Goal: Transaction & Acquisition: Purchase product/service

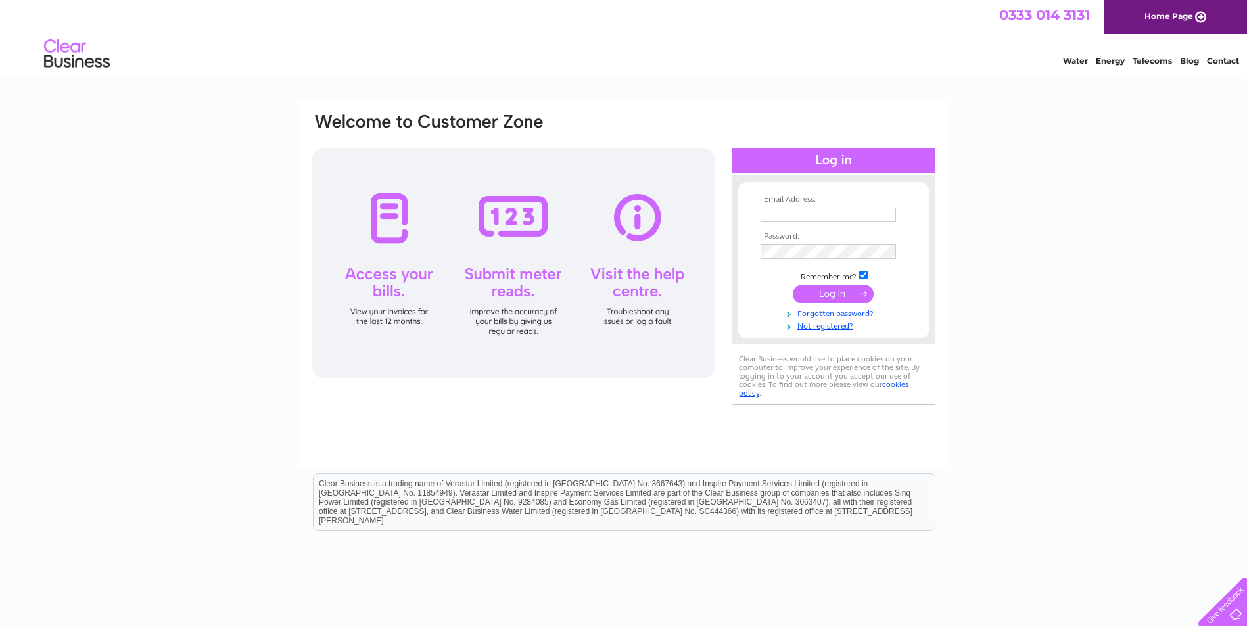
type input "kevansgs@sky.com"
click at [826, 295] on input "submit" at bounding box center [833, 294] width 81 height 18
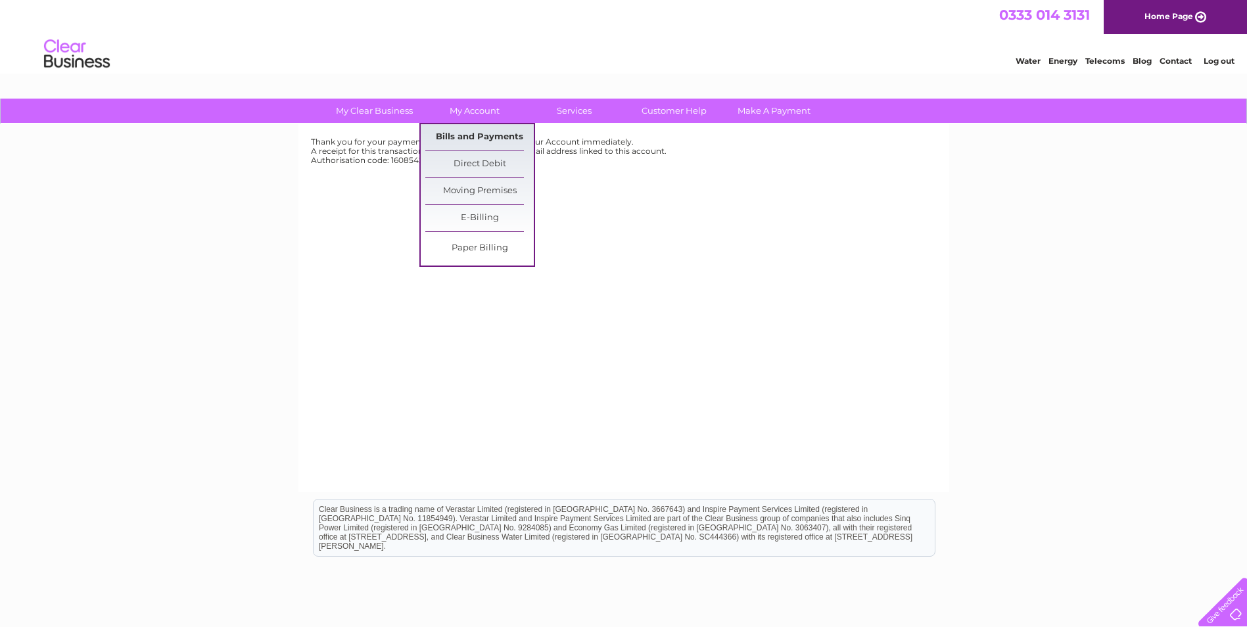
click at [483, 134] on link "Bills and Payments" at bounding box center [479, 137] width 109 height 26
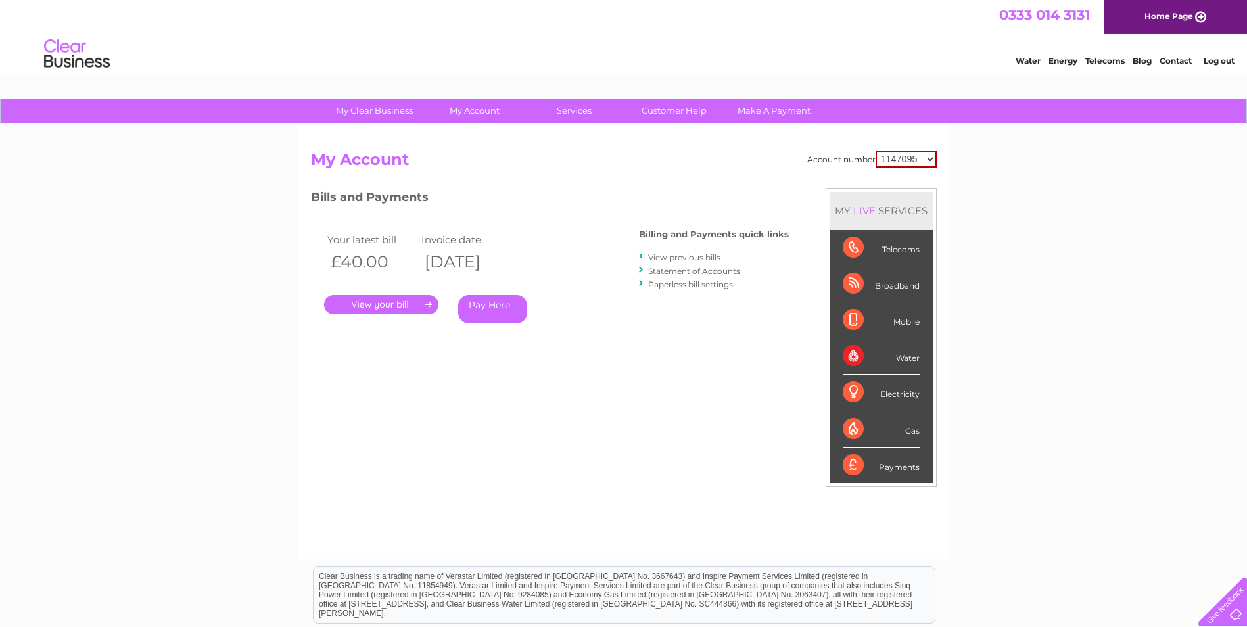
click at [911, 156] on select "1147095 30289315" at bounding box center [906, 159] width 61 height 17
select select "30289315"
click at [876, 151] on select "1147095 30289315" at bounding box center [906, 159] width 61 height 17
click at [407, 305] on link "." at bounding box center [381, 304] width 114 height 19
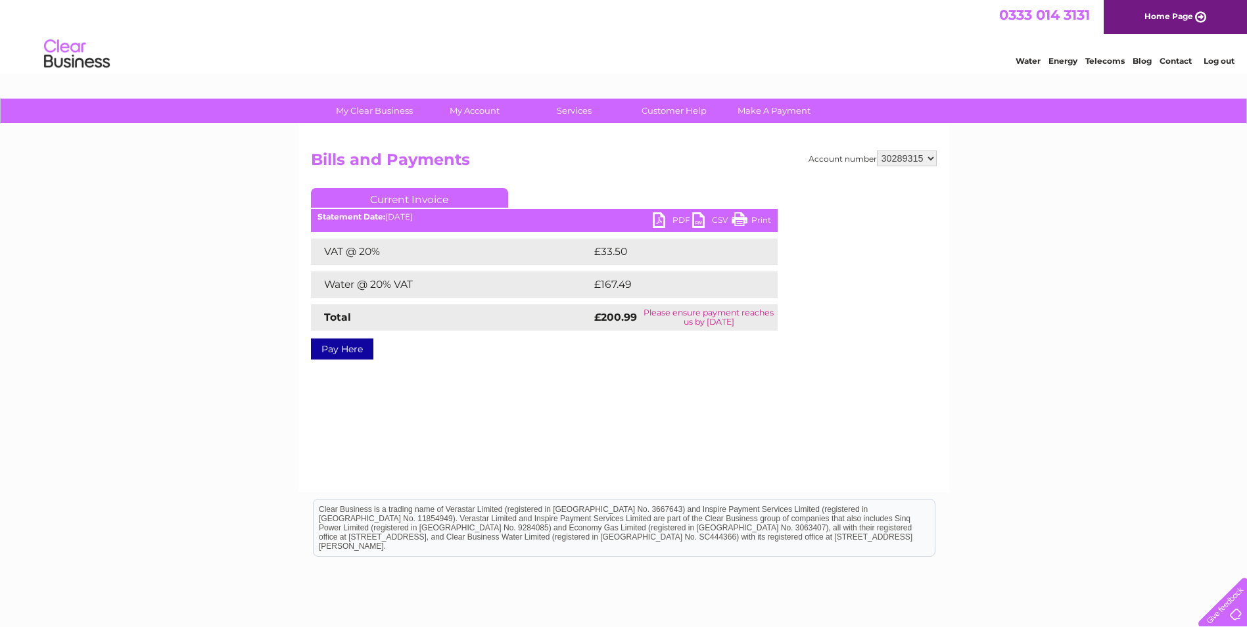
click at [664, 220] on link "PDF" at bounding box center [672, 221] width 39 height 19
click at [656, 217] on link "PDF" at bounding box center [672, 221] width 39 height 19
click at [356, 345] on link "Pay Here" at bounding box center [342, 349] width 62 height 21
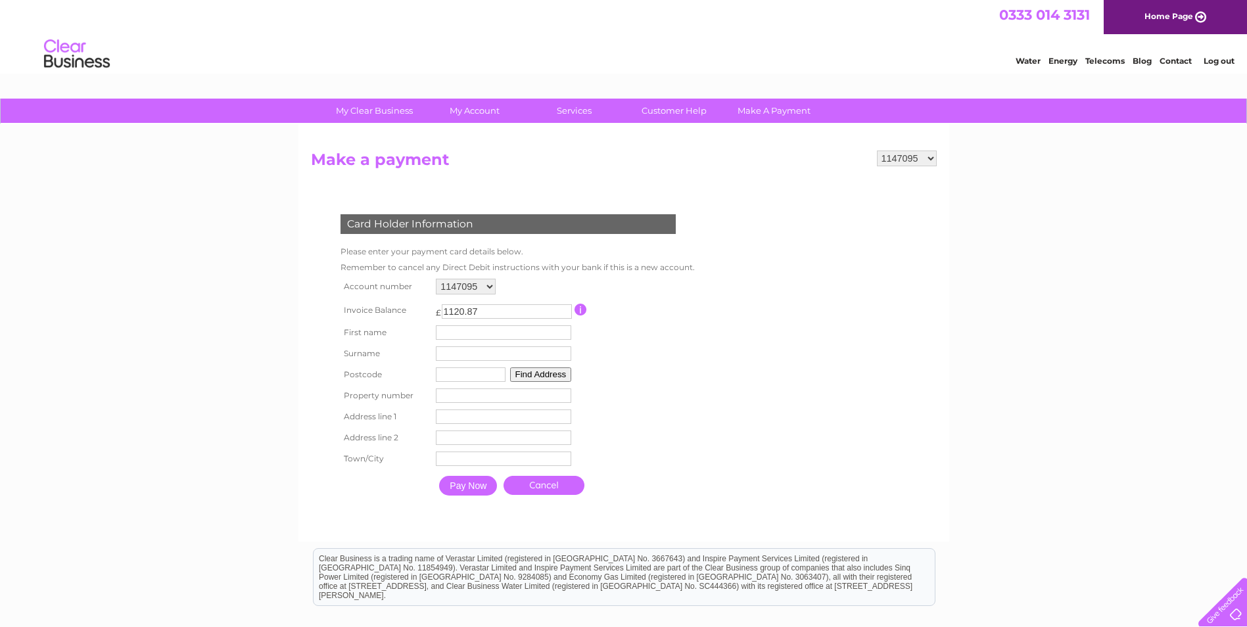
click at [481, 284] on select "1147095 30289315" at bounding box center [466, 287] width 60 height 16
select select "30289315"
click at [436, 279] on select "1147095 30289315" at bounding box center [466, 287] width 60 height 16
